Goal: Information Seeking & Learning: Learn about a topic

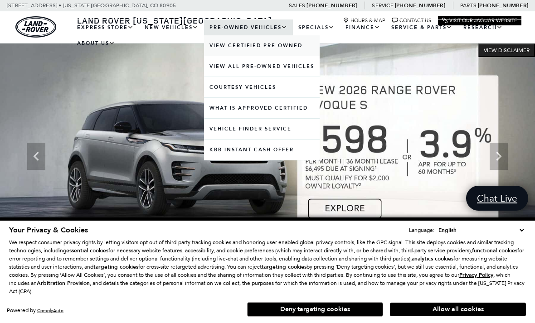
click at [299, 56] on link "View Certified Pre-Owned" at bounding box center [262, 45] width 116 height 20
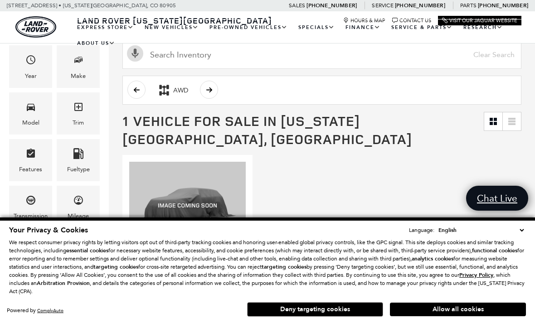
scroll to position [111, 0]
click at [462, 304] on button "Allow all cookies" at bounding box center [458, 310] width 136 height 14
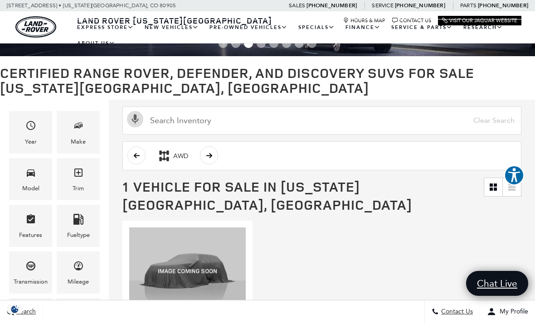
scroll to position [0, 0]
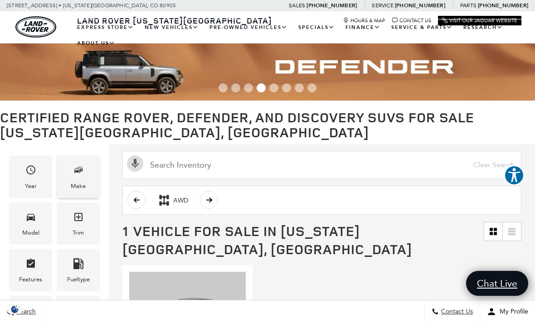
click at [78, 174] on icon "Make" at bounding box center [78, 169] width 11 height 11
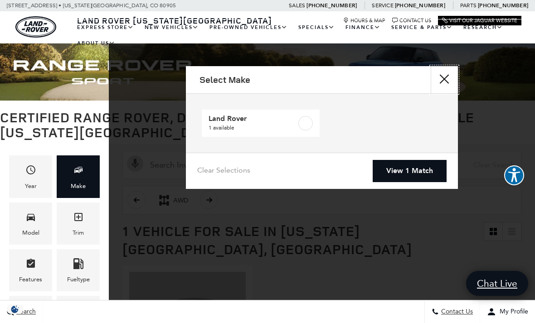
click at [441, 72] on button "Close" at bounding box center [443, 79] width 27 height 27
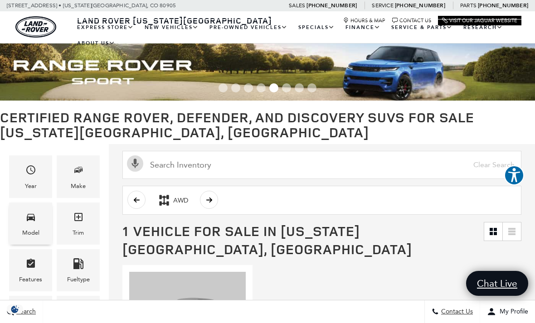
click at [28, 221] on icon "Model" at bounding box center [30, 217] width 11 height 11
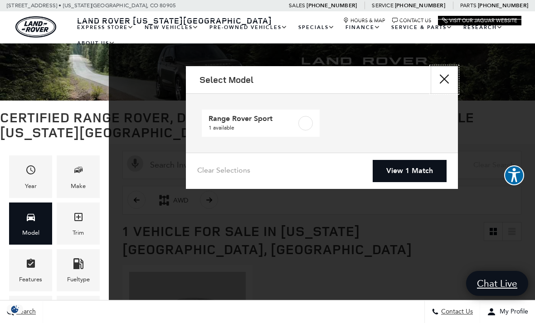
click at [442, 81] on button "Close" at bounding box center [443, 79] width 27 height 27
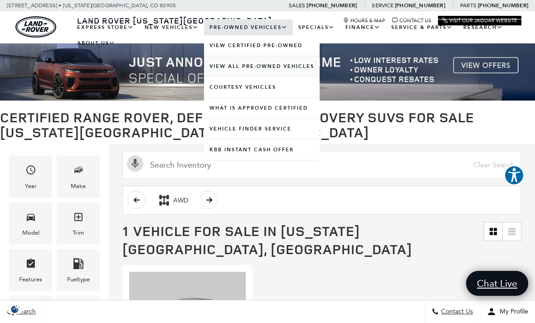
click at [305, 77] on link "View All Pre-Owned Vehicles" at bounding box center [262, 66] width 116 height 20
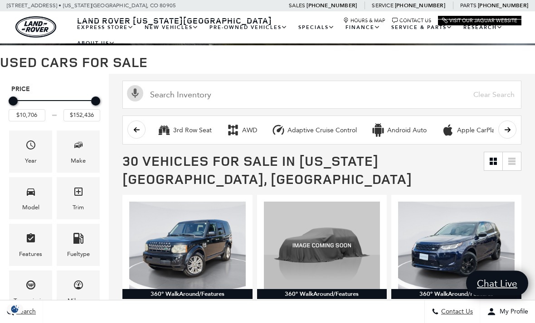
scroll to position [56, 0]
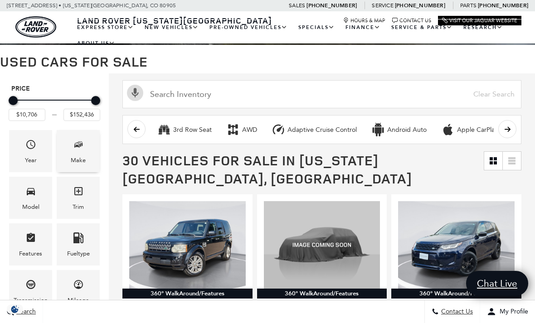
click at [77, 154] on span "Make" at bounding box center [78, 146] width 11 height 19
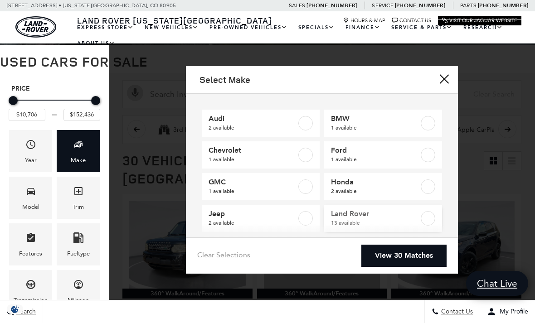
click at [433, 216] on label at bounding box center [427, 218] width 14 height 14
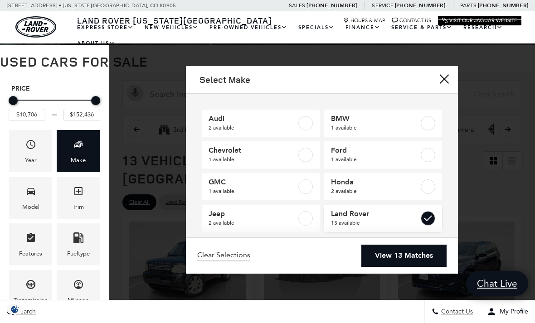
checkbox input "true"
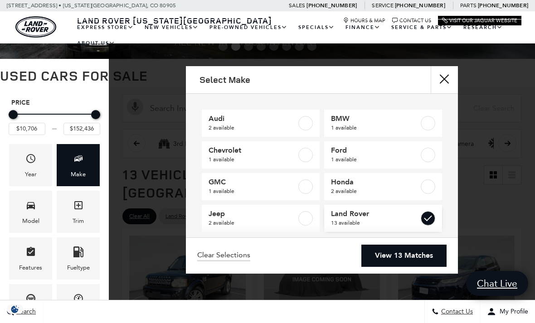
scroll to position [0, 0]
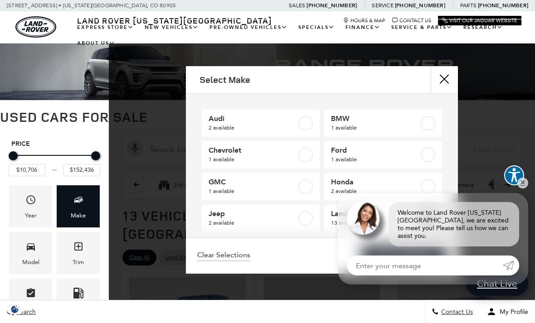
click at [443, 78] on button "close" at bounding box center [443, 79] width 27 height 27
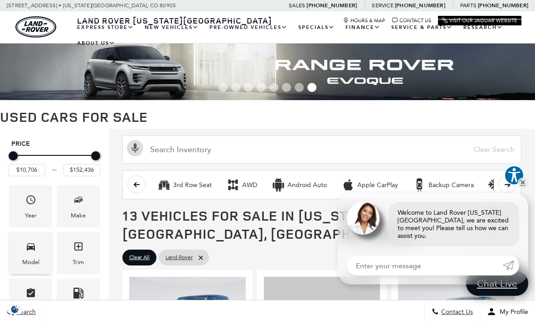
click at [31, 261] on div "Model" at bounding box center [30, 262] width 17 height 10
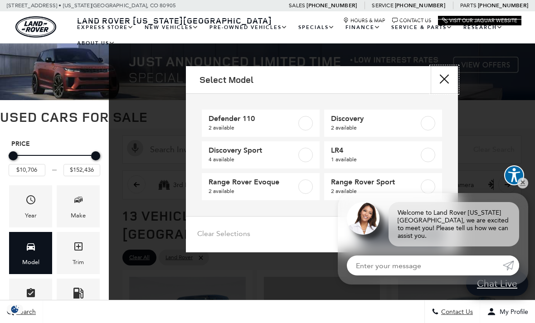
click at [440, 83] on button "Close" at bounding box center [443, 79] width 27 height 27
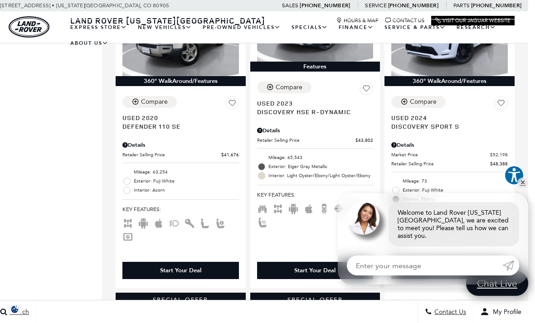
scroll to position [612, 7]
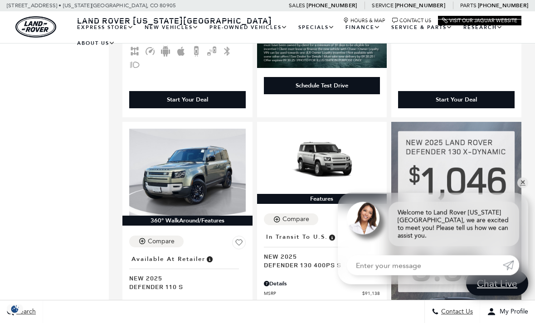
scroll to position [1215, 0]
click at [519, 188] on link "✕" at bounding box center [522, 183] width 11 height 11
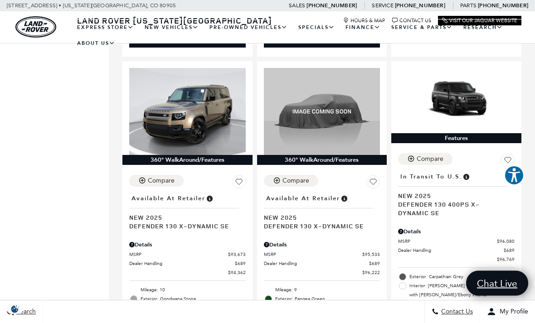
scroll to position [1627, 0]
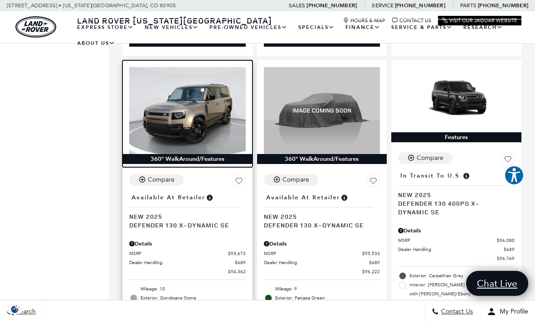
click at [187, 110] on img at bounding box center [187, 110] width 116 height 87
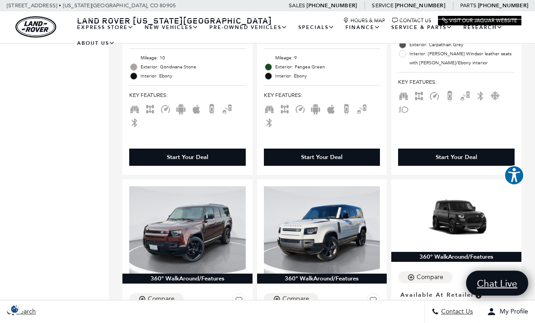
scroll to position [1854, 0]
